Goal: Find contact information: Find contact information

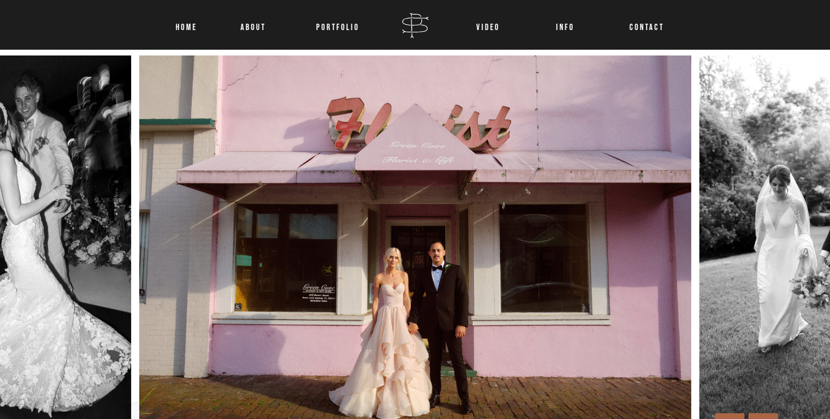
click at [264, 30] on nav "About" at bounding box center [253, 24] width 30 height 15
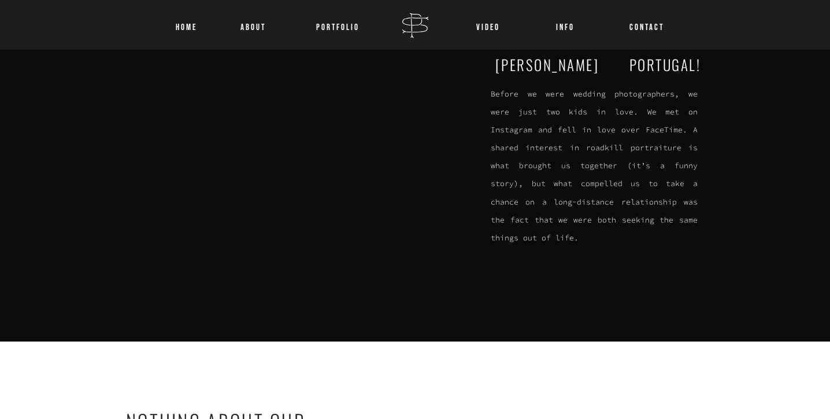
scroll to position [139, 0]
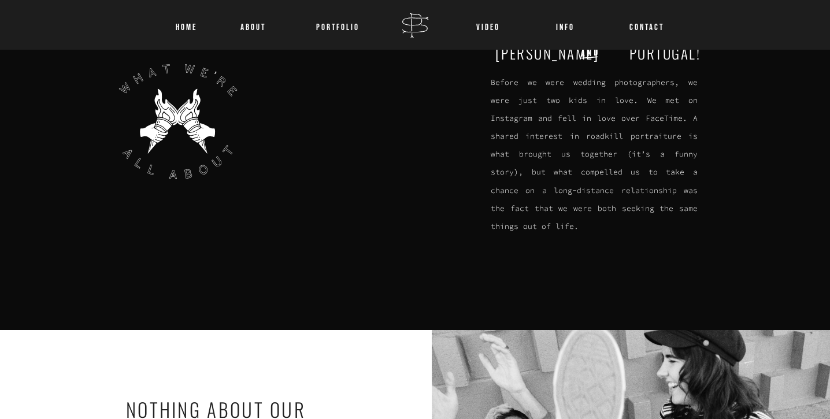
click at [632, 32] on nav "CONTACT" at bounding box center [642, 24] width 27 height 15
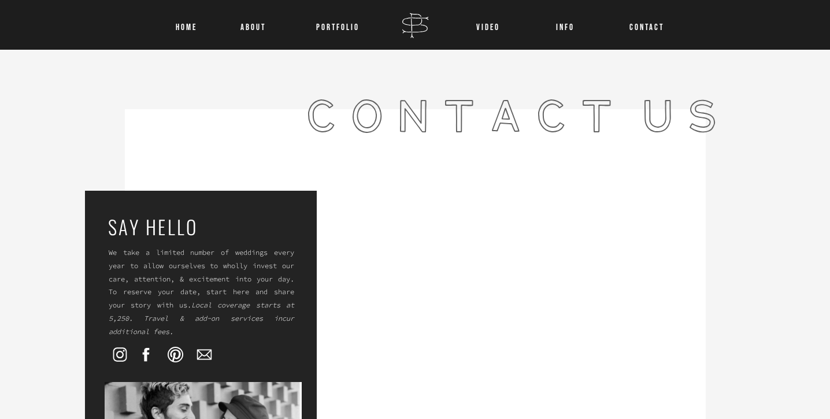
click at [298, 212] on div at bounding box center [201, 395] width 232 height 409
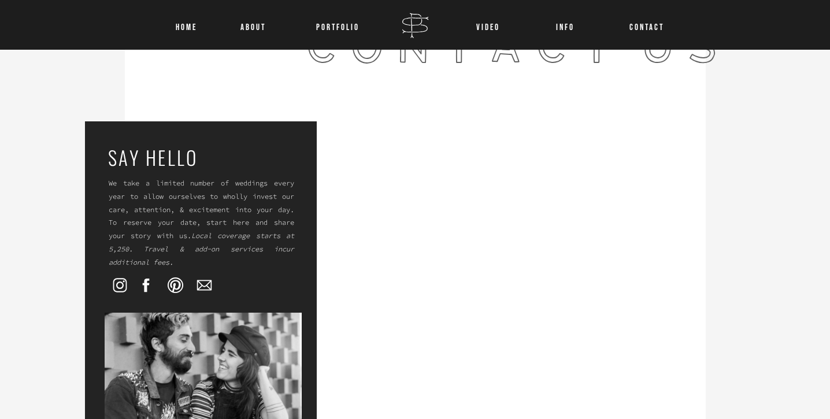
scroll to position [92, 0]
